Goal: Navigation & Orientation: Find specific page/section

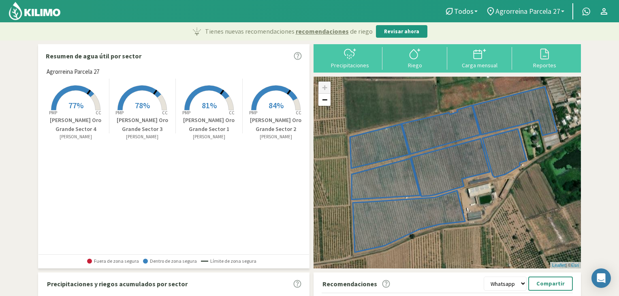
click at [518, 12] on span "Agrorreina Parcela 27" at bounding box center [528, 11] width 65 height 9
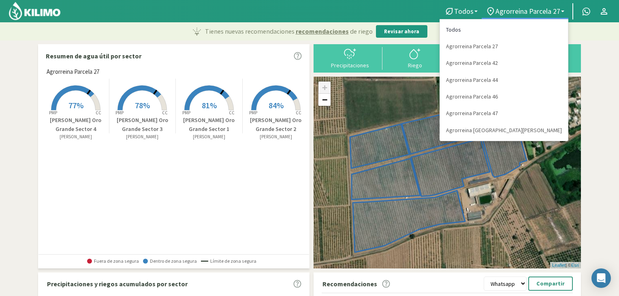
click at [520, 31] on link "Todos" at bounding box center [504, 29] width 128 height 17
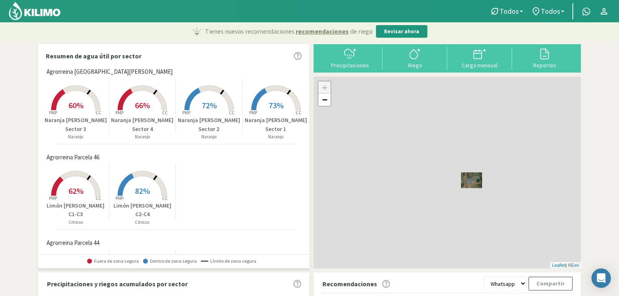
click at [555, 12] on span "Todos" at bounding box center [550, 11] width 19 height 9
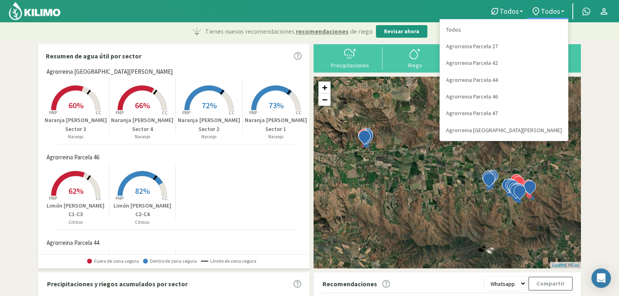
click at [464, 20] on div at bounding box center [240, 11] width 480 height 22
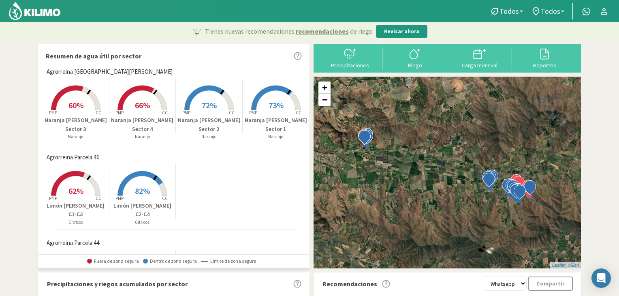
click at [447, 13] on div at bounding box center [240, 11] width 480 height 22
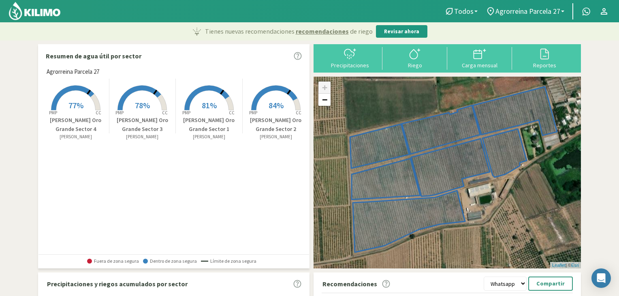
click at [144, 31] on div "Tienes nuevas recomendaciones recomendaciones [PERSON_NAME] Revisar ahora" at bounding box center [309, 31] width 619 height 18
